Goal: Task Accomplishment & Management: Manage account settings

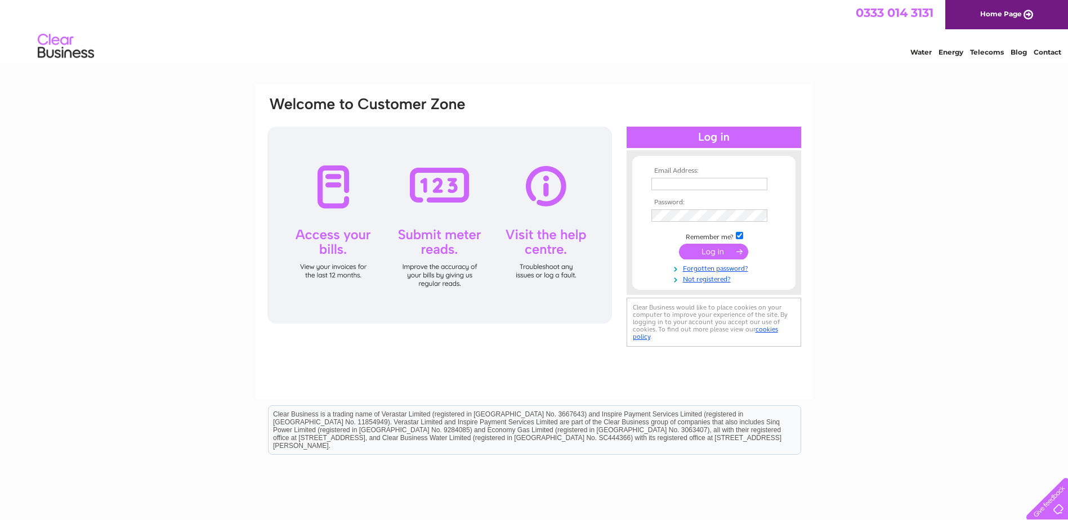
click at [681, 185] on input "text" at bounding box center [710, 184] width 116 height 12
type input "[EMAIL_ADDRESS][DOMAIN_NAME]"
click at [719, 253] on input "submit" at bounding box center [713, 253] width 69 height 16
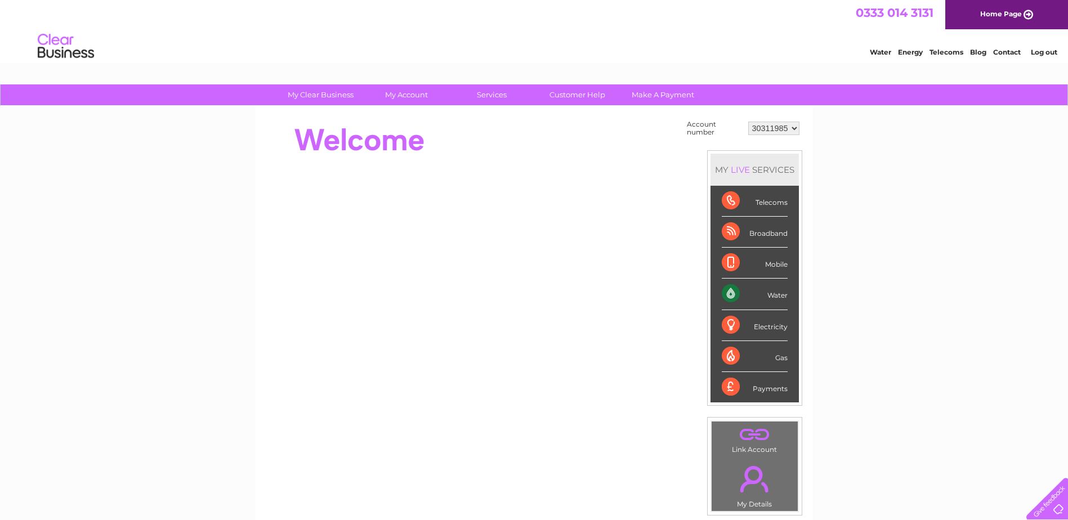
click at [772, 289] on div "Water" at bounding box center [755, 294] width 66 height 31
click at [728, 298] on div "Water" at bounding box center [755, 294] width 66 height 31
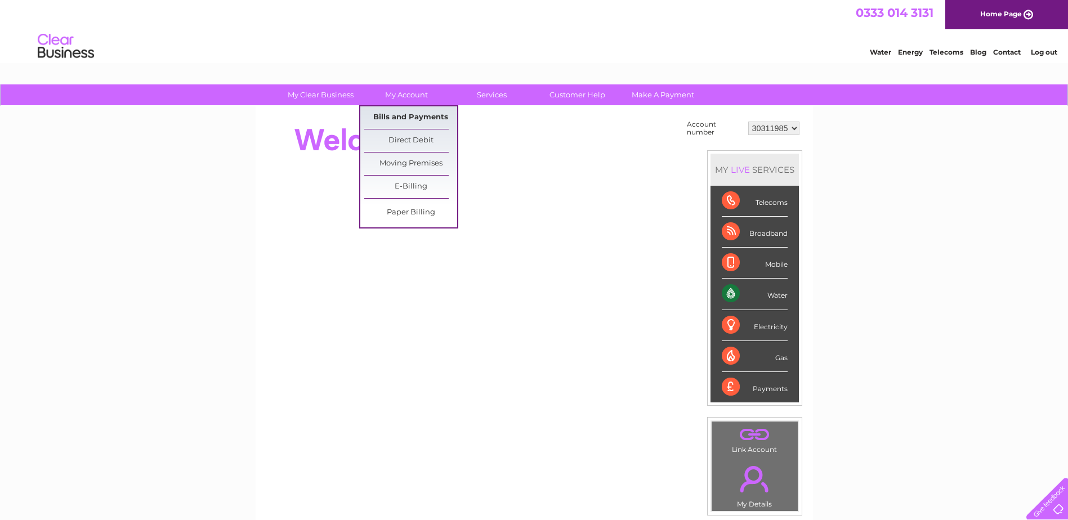
click at [405, 115] on link "Bills and Payments" at bounding box center [410, 117] width 93 height 23
click at [412, 117] on link "Bills and Payments" at bounding box center [410, 117] width 93 height 23
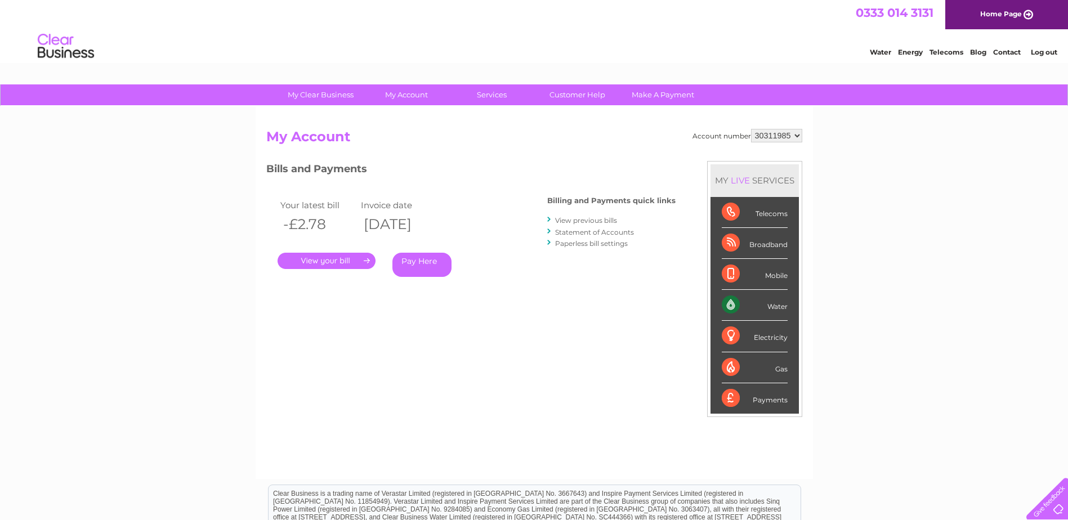
click at [323, 267] on link "." at bounding box center [327, 261] width 98 height 16
click at [303, 261] on link "." at bounding box center [327, 261] width 98 height 16
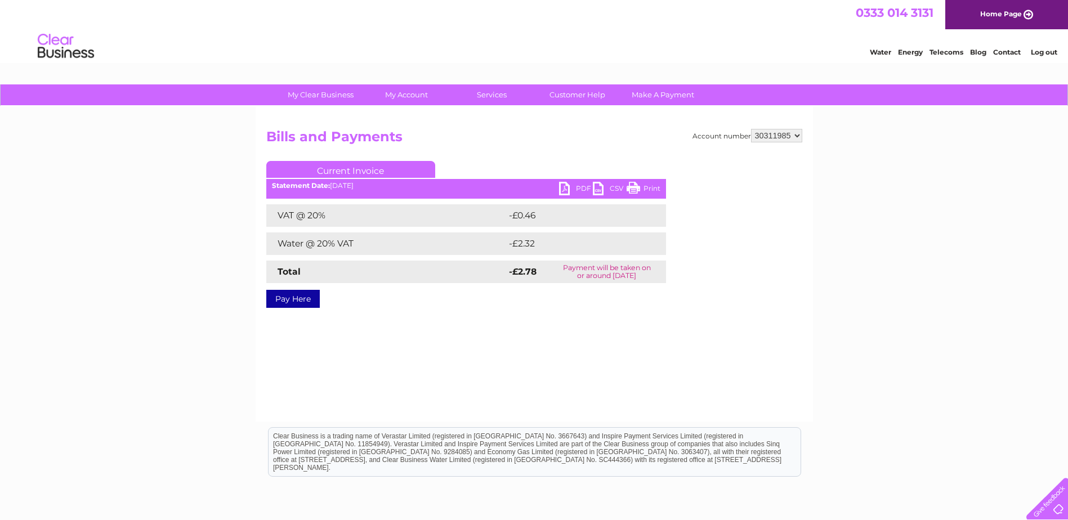
click at [564, 188] on link "PDF" at bounding box center [576, 190] width 34 height 16
click at [563, 184] on link "PDF" at bounding box center [576, 190] width 34 height 16
